Goal: Browse casually: Explore the website without a specific task or goal

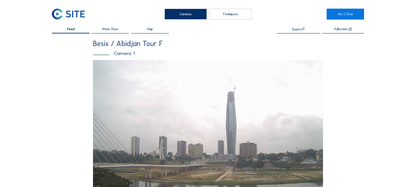
scroll to position [166, 0]
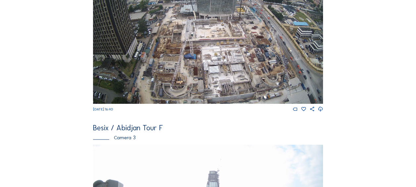
scroll to position [265, 0]
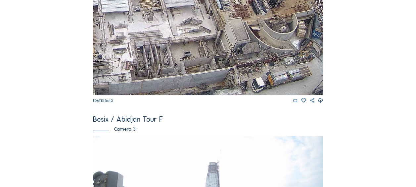
drag, startPoint x: 269, startPoint y: 82, endPoint x: 260, endPoint y: 63, distance: 20.7
click at [260, 63] on img at bounding box center [208, 31] width 230 height 130
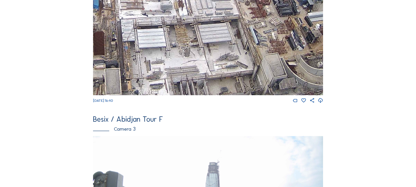
drag, startPoint x: 239, startPoint y: 46, endPoint x: 281, endPoint y: 90, distance: 61.2
click at [281, 90] on img at bounding box center [208, 31] width 230 height 130
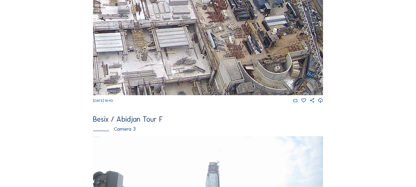
drag, startPoint x: 219, startPoint y: 30, endPoint x: 160, endPoint y: 22, distance: 59.2
click at [160, 22] on img at bounding box center [208, 31] width 230 height 130
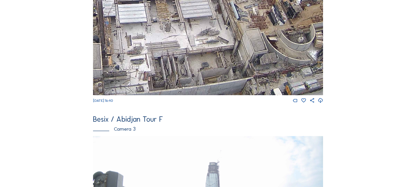
drag, startPoint x: 128, startPoint y: 68, endPoint x: 152, endPoint y: 39, distance: 37.5
click at [152, 39] on img at bounding box center [208, 31] width 230 height 130
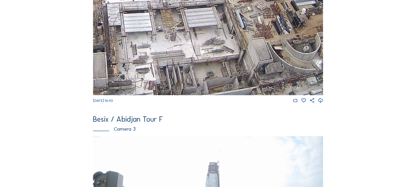
drag, startPoint x: 161, startPoint y: 66, endPoint x: 166, endPoint y: 72, distance: 7.6
click at [166, 72] on img at bounding box center [208, 31] width 230 height 130
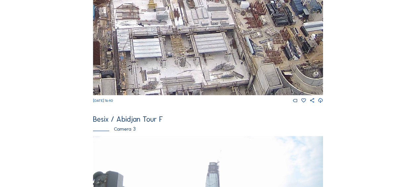
drag, startPoint x: 135, startPoint y: 44, endPoint x: 142, endPoint y: 67, distance: 24.5
click at [143, 67] on img at bounding box center [208, 31] width 230 height 130
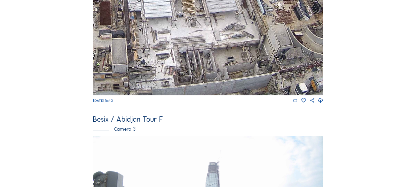
drag, startPoint x: 153, startPoint y: 35, endPoint x: 154, endPoint y: 23, distance: 13.0
click at [156, 21] on img at bounding box center [208, 31] width 230 height 130
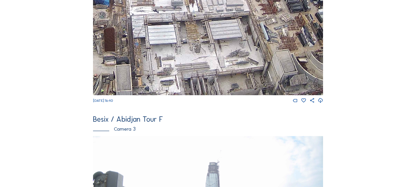
drag, startPoint x: 131, startPoint y: 18, endPoint x: 130, endPoint y: 57, distance: 39.4
click at [130, 61] on img at bounding box center [208, 31] width 230 height 130
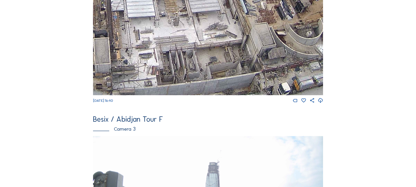
drag, startPoint x: 239, startPoint y: 65, endPoint x: 224, endPoint y: 22, distance: 45.3
click at [224, 22] on img at bounding box center [208, 31] width 230 height 130
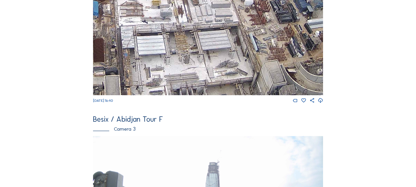
drag, startPoint x: 164, startPoint y: 31, endPoint x: 174, endPoint y: 70, distance: 40.5
click at [174, 70] on img at bounding box center [208, 31] width 230 height 130
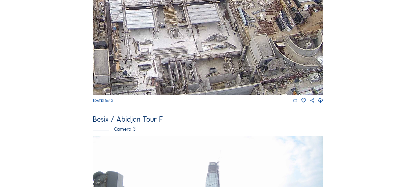
drag, startPoint x: 194, startPoint y: 81, endPoint x: 183, endPoint y: 53, distance: 30.0
click at [183, 53] on img at bounding box center [208, 31] width 230 height 130
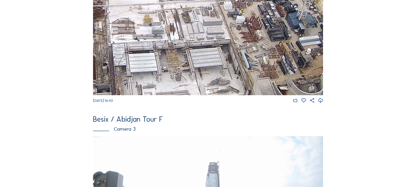
drag, startPoint x: 173, startPoint y: 35, endPoint x: 177, endPoint y: 72, distance: 37.3
click at [177, 72] on img at bounding box center [208, 31] width 230 height 130
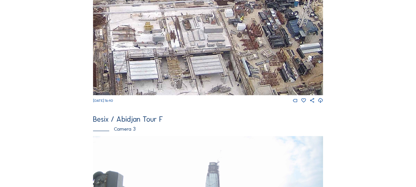
drag, startPoint x: 186, startPoint y: 35, endPoint x: 205, endPoint y: 121, distance: 87.3
click at [205, 121] on div "Besix / Abidjan Tour F Camera 1 [DATE] 16:40 Besix / Abidjan Tour F Camera 2 [D…" at bounding box center [208, 35] width 230 height 521
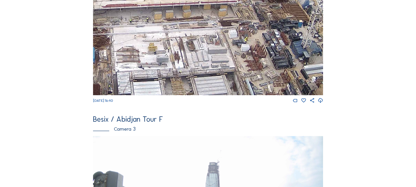
drag, startPoint x: 197, startPoint y: 78, endPoint x: 183, endPoint y: 17, distance: 63.2
click at [183, 17] on img at bounding box center [208, 31] width 230 height 130
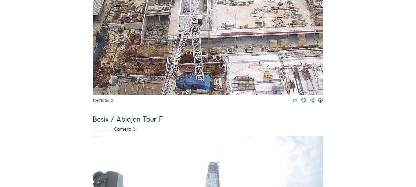
drag, startPoint x: 143, startPoint y: 35, endPoint x: 258, endPoint y: 70, distance: 120.3
click at [258, 70] on img at bounding box center [208, 31] width 230 height 130
